Goal: Navigation & Orientation: Go to known website

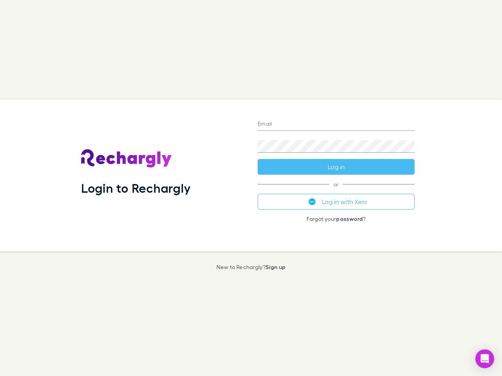
click at [251, 188] on div "Login to Rechargly" at bounding box center [163, 176] width 176 height 152
click at [336, 125] on input "Email" at bounding box center [336, 124] width 157 height 13
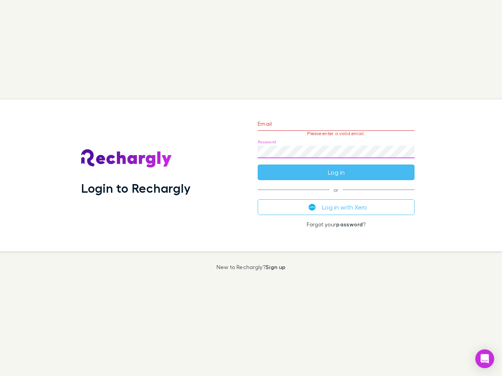
click at [336, 167] on form "Email Please enter a valid email. Password Log in" at bounding box center [336, 146] width 157 height 68
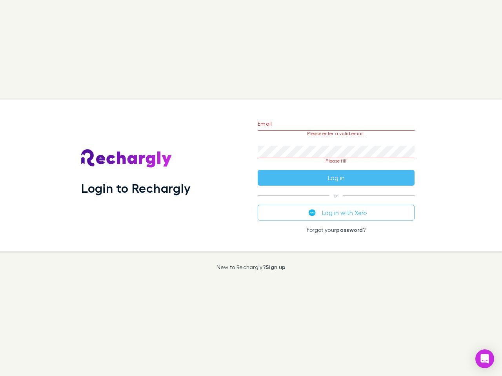
click at [336, 202] on div "Email Please enter a valid email. Password Please fill Log in or Log in with Xe…" at bounding box center [335, 176] width 169 height 152
click at [485, 359] on icon "Open Intercom Messenger" at bounding box center [485, 358] width 8 height 9
